Goal: Transaction & Acquisition: Download file/media

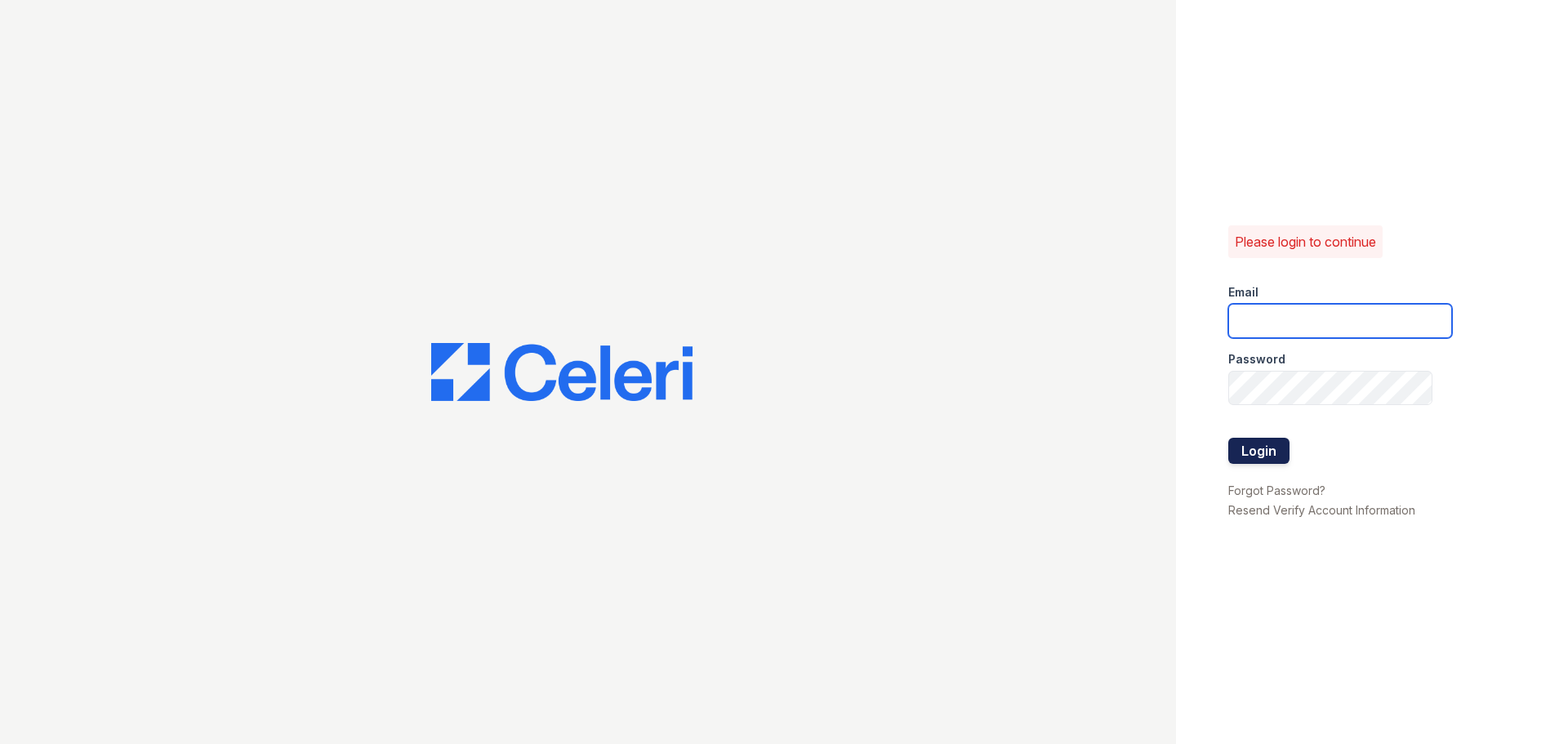
type input "[EMAIL_ADDRESS][DOMAIN_NAME]"
click at [1266, 451] on button "Login" at bounding box center [1259, 451] width 61 height 26
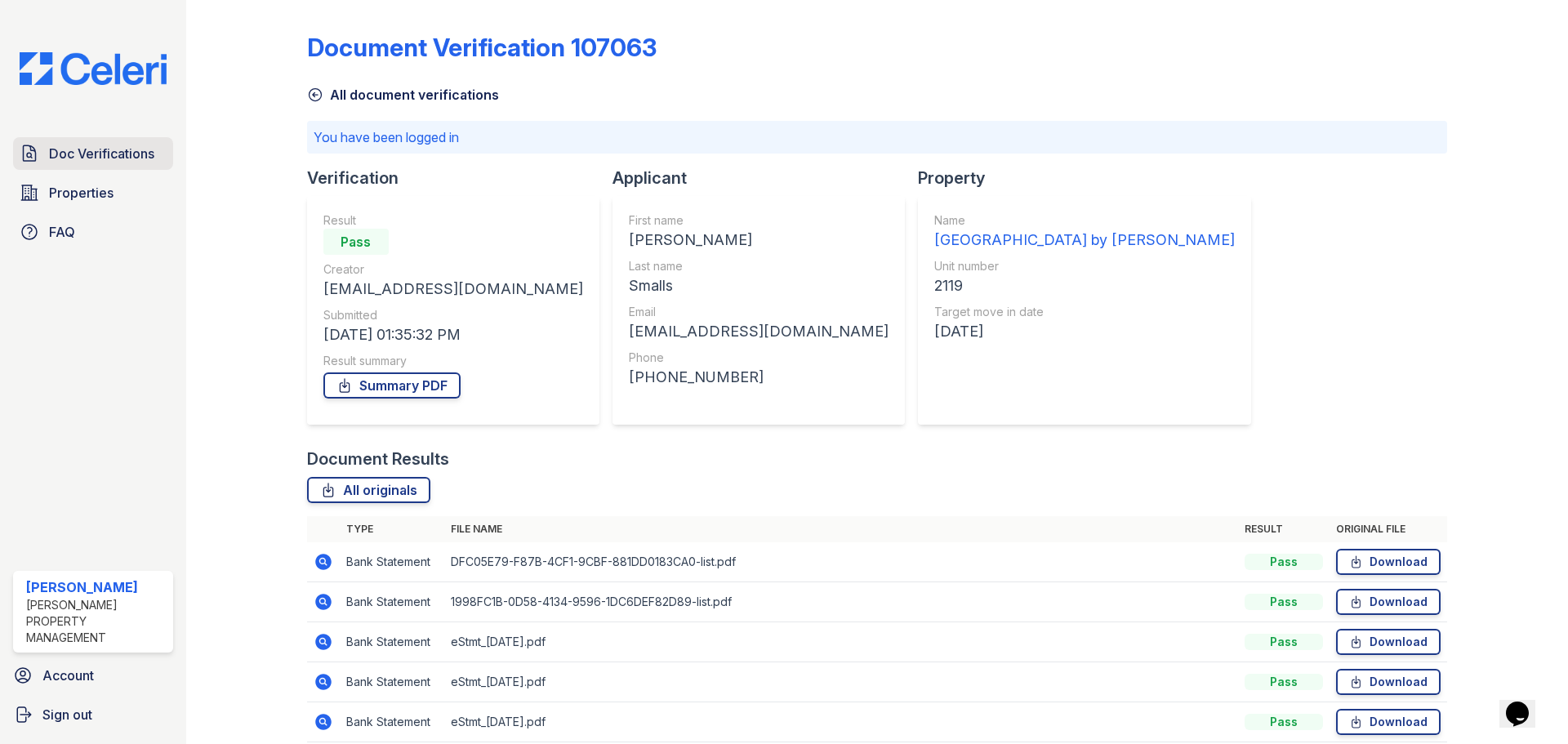
click at [74, 148] on span "Doc Verifications" at bounding box center [102, 154] width 106 height 20
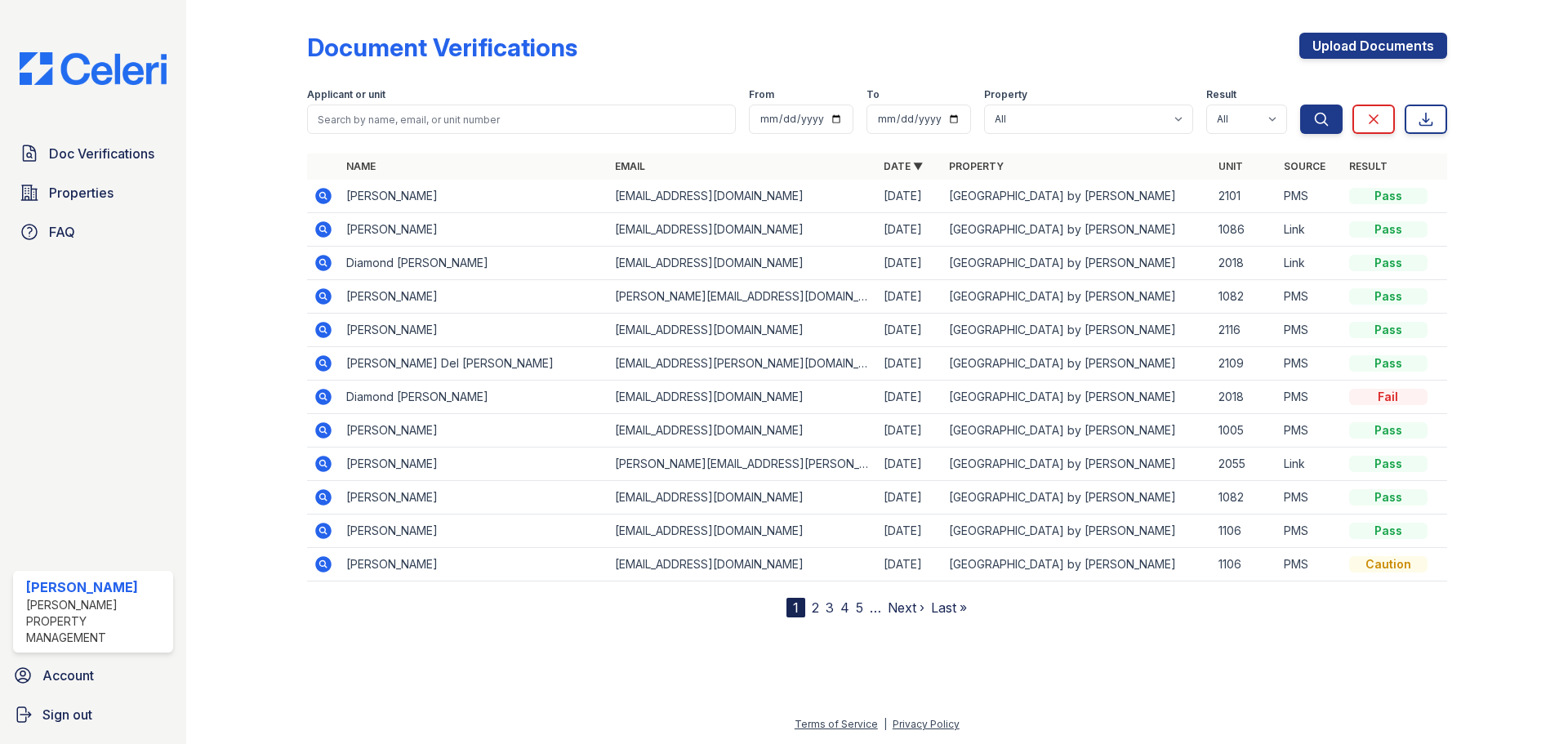
click at [325, 224] on icon at bounding box center [324, 229] width 17 height 17
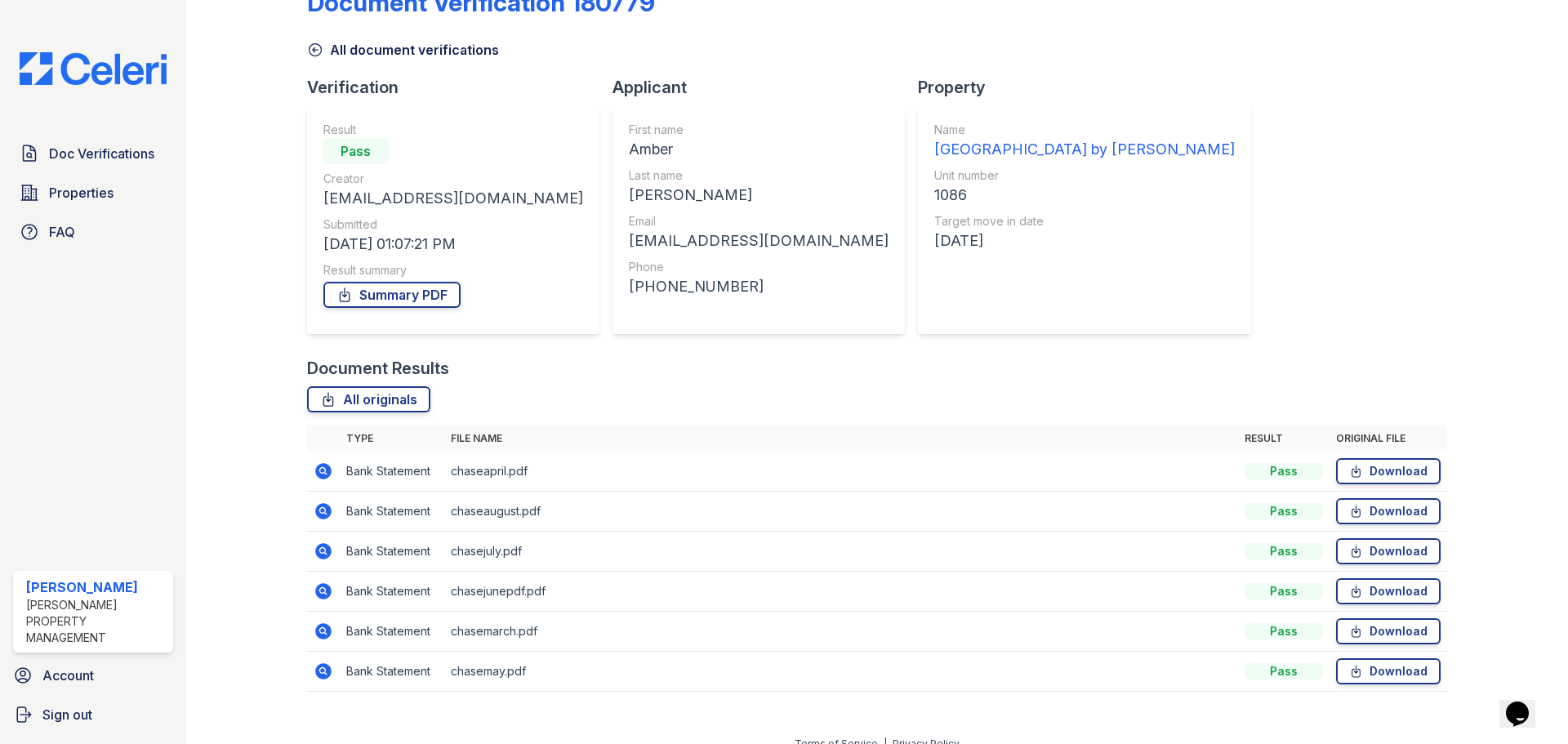
scroll to position [64, 0]
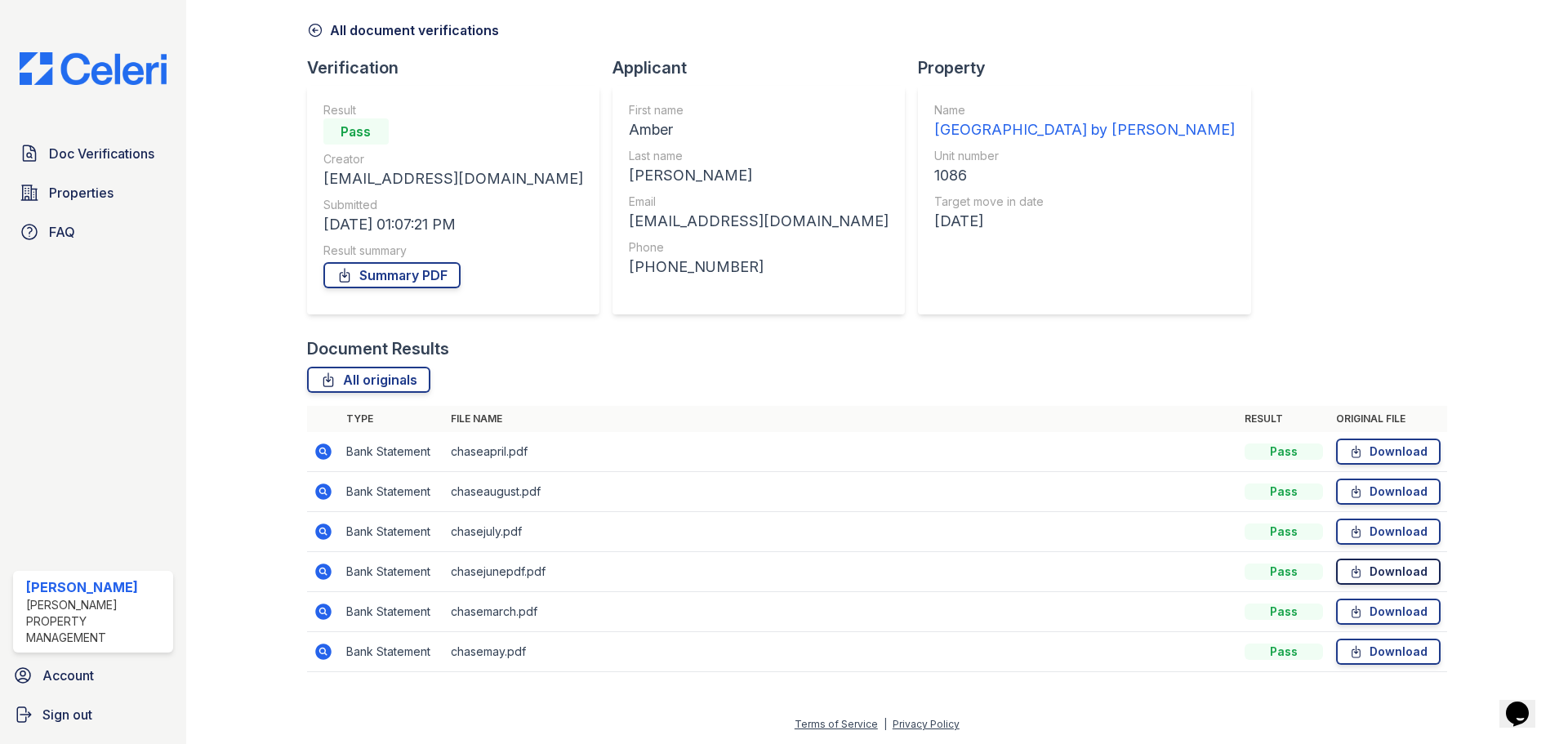
click at [1391, 576] on link "Download" at bounding box center [1388, 571] width 105 height 26
click at [1362, 529] on link "Download" at bounding box center [1388, 532] width 105 height 26
click at [1366, 495] on link "Download" at bounding box center [1388, 491] width 105 height 26
